Goal: Task Accomplishment & Management: Complete application form

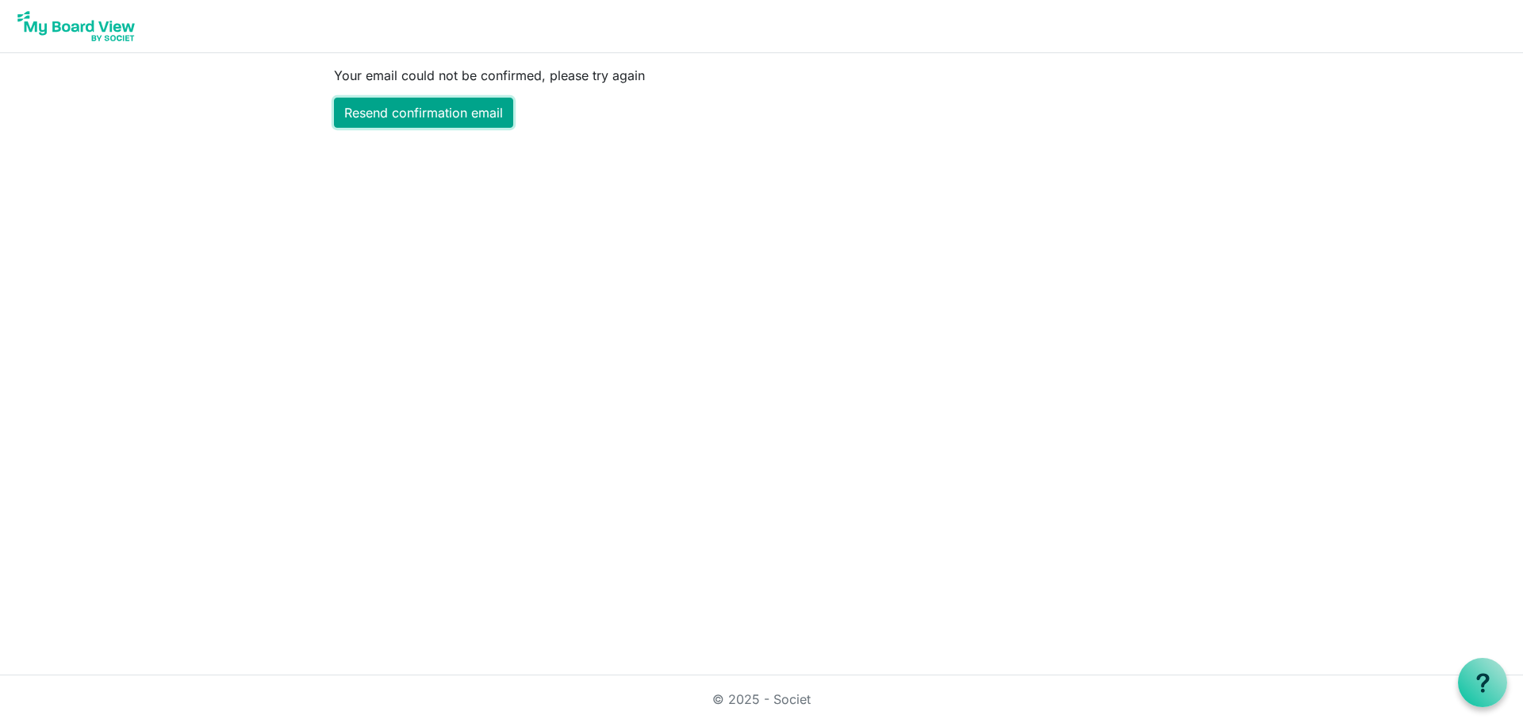
click at [444, 114] on link "Resend confirmation email" at bounding box center [423, 113] width 179 height 30
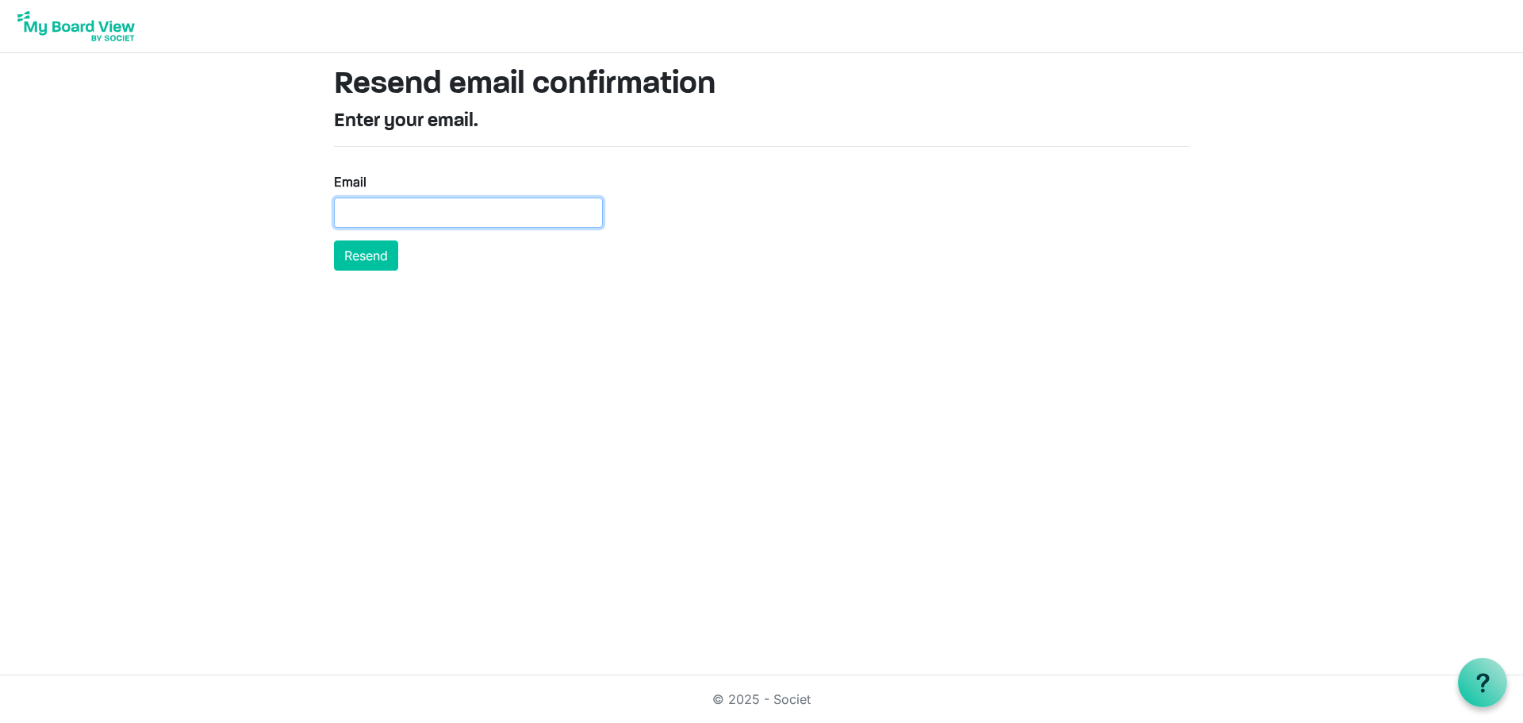
click at [448, 208] on input "Email" at bounding box center [468, 213] width 269 height 30
type input "[EMAIL_ADDRESS][DOMAIN_NAME]"
click at [378, 260] on button "Resend" at bounding box center [366, 255] width 64 height 30
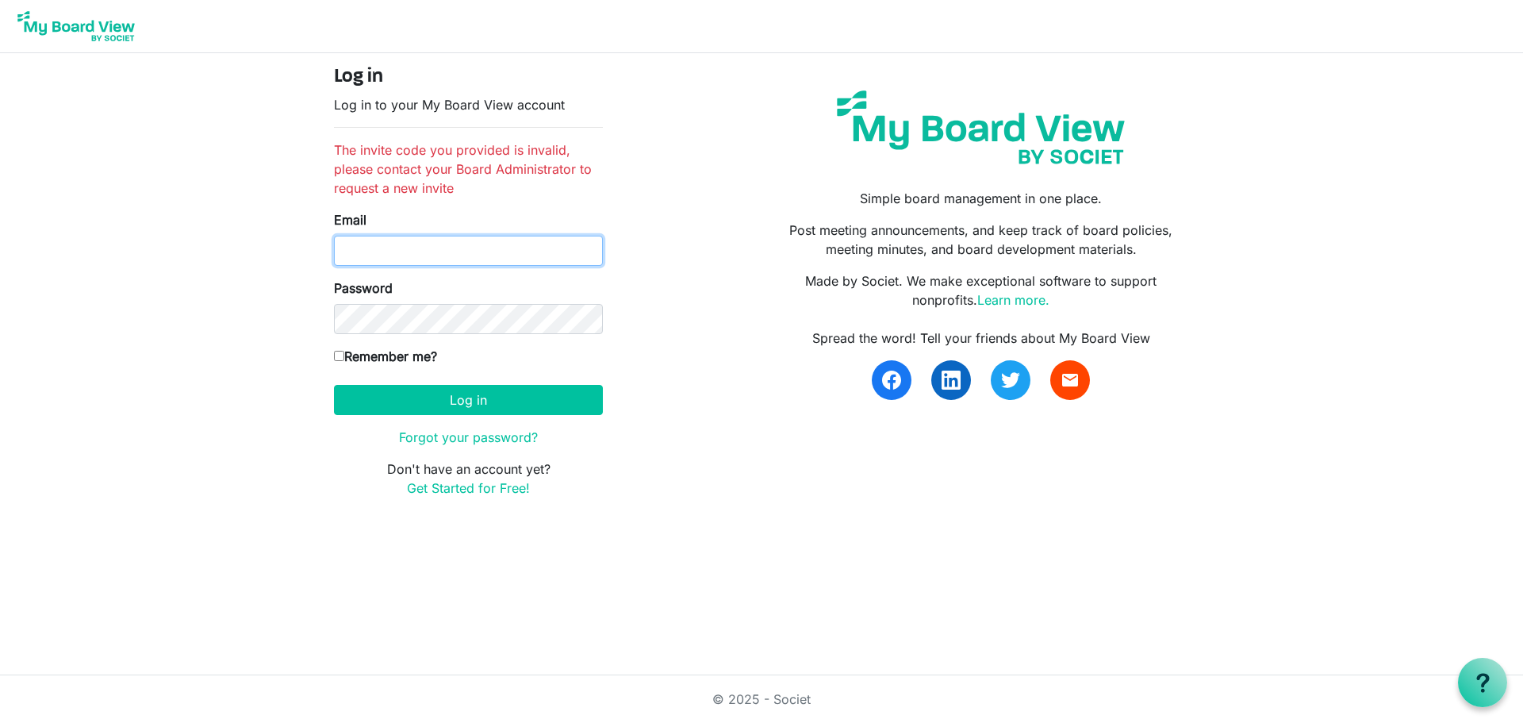
click at [444, 256] on input "Email" at bounding box center [468, 251] width 269 height 30
type input "[EMAIL_ADDRESS][DOMAIN_NAME]"
click at [341, 359] on input "Remember me?" at bounding box center [339, 356] width 10 height 10
checkbox input "true"
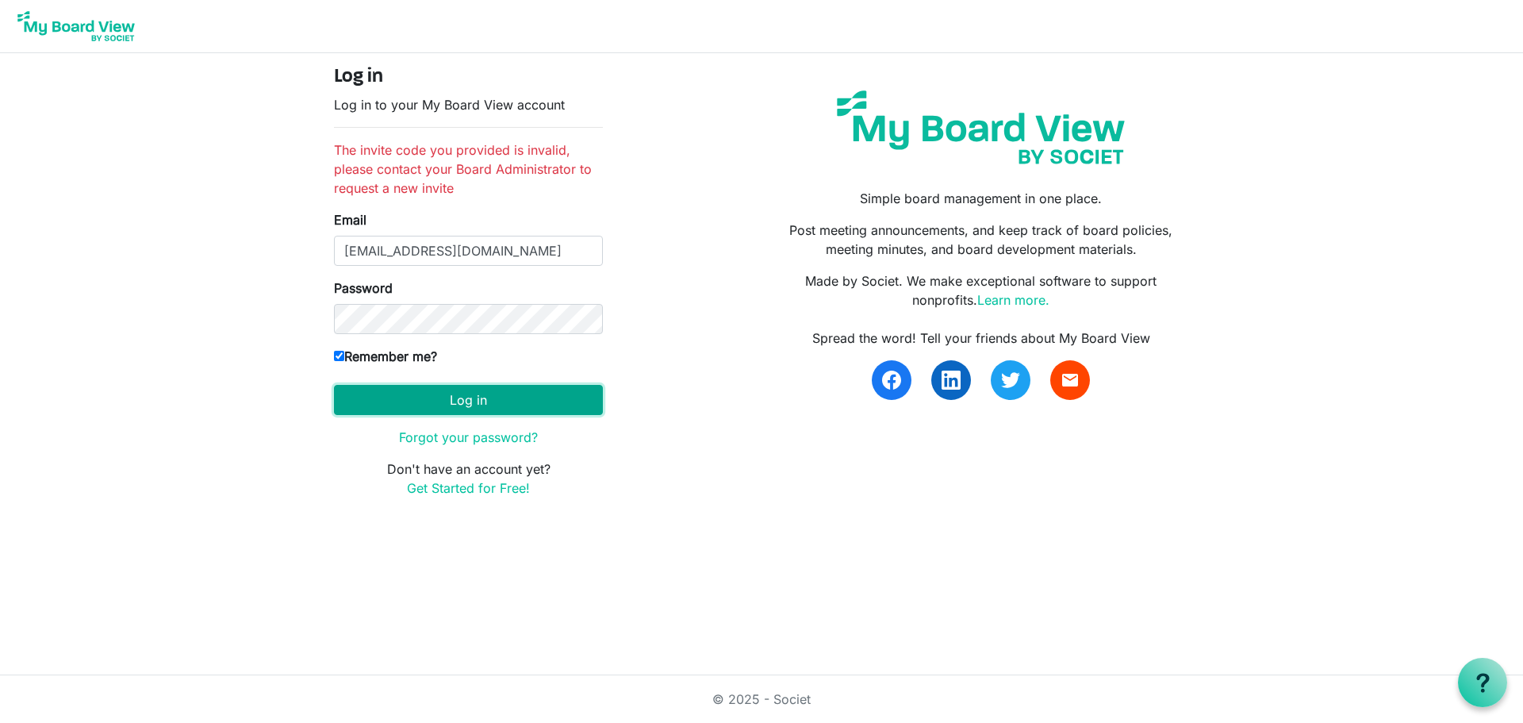
click at [394, 396] on button "Log in" at bounding box center [468, 400] width 269 height 30
click at [363, 382] on form "Log in Log in to your My Board View account The invite code you provided is inv…" at bounding box center [468, 282] width 269 height 432
click at [438, 408] on button "Log in" at bounding box center [468, 400] width 269 height 30
